Goal: Task Accomplishment & Management: Use online tool/utility

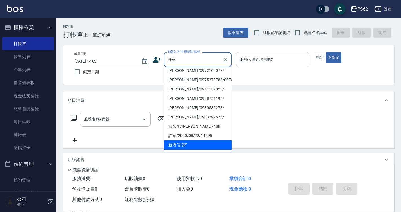
scroll to position [2, 0]
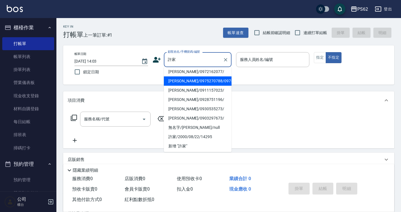
type input "[PERSON_NAME]/0972162077/"
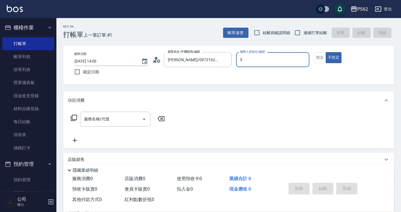
type input "5"
type button "false"
type input "ELVA-5"
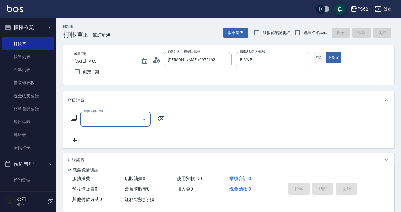
click at [320, 54] on button "指定" at bounding box center [320, 57] width 12 height 11
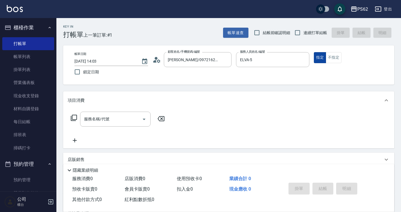
type button "true"
type input "1"
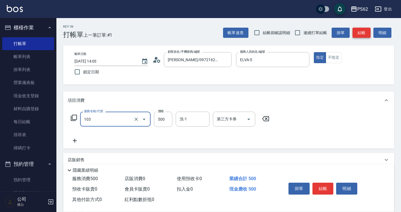
type input "B級洗剪500(103)"
click at [357, 36] on button "結帳" at bounding box center [361, 33] width 18 height 10
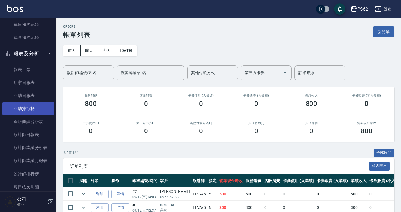
scroll to position [169, 0]
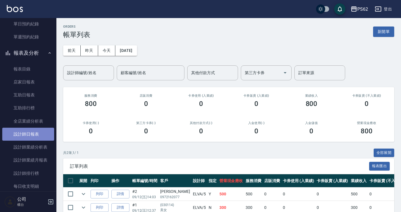
click at [38, 138] on link "設計師日報表" at bounding box center [28, 134] width 52 height 13
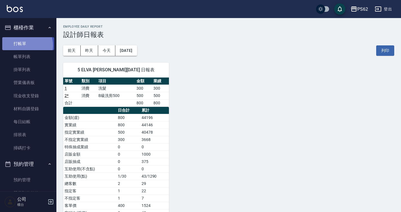
click at [25, 45] on link "打帳單" at bounding box center [28, 43] width 52 height 13
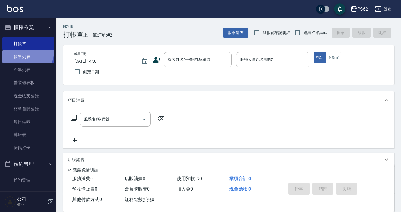
click at [24, 52] on link "帳單列表" at bounding box center [28, 56] width 52 height 13
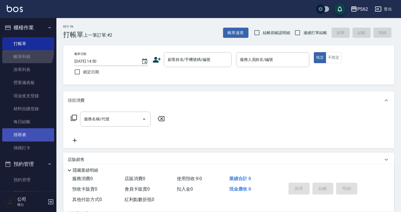
click at [18, 129] on link "排班表" at bounding box center [28, 134] width 52 height 13
click at [17, 140] on link "排班表" at bounding box center [28, 134] width 52 height 13
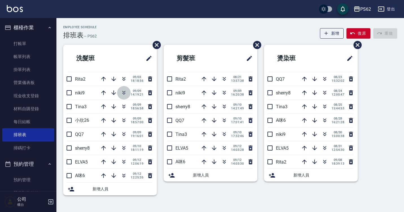
click at [125, 92] on icon "button" at bounding box center [123, 92] width 7 height 7
click at [123, 91] on icon "button" at bounding box center [123, 92] width 7 height 7
